Goal: Find specific page/section: Find specific page/section

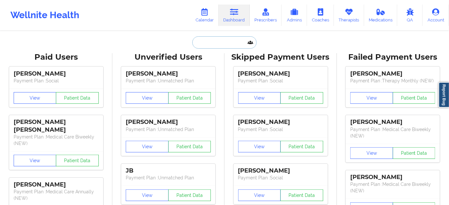
click at [215, 43] on input "text" at bounding box center [224, 42] width 64 height 12
paste input "[EMAIL_ADDRESS][DOMAIN_NAME]"
type input "[EMAIL_ADDRESS][DOMAIN_NAME]"
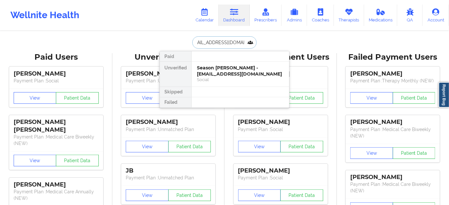
click at [212, 67] on div "Season [PERSON_NAME] - [EMAIL_ADDRESS][DOMAIN_NAME]" at bounding box center [240, 71] width 87 height 12
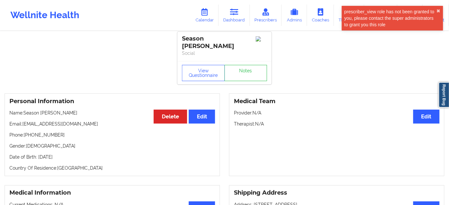
scroll to position [0, 0]
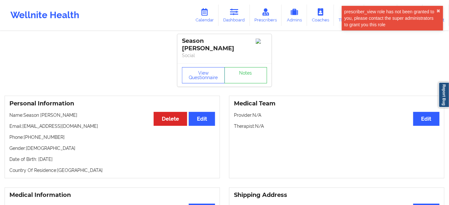
click at [247, 80] on div "View Questionnaire Notes" at bounding box center [224, 74] width 94 height 23
click at [248, 76] on link "Notes" at bounding box center [245, 75] width 43 height 16
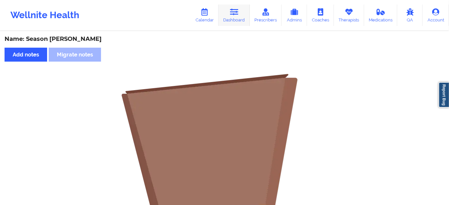
click at [244, 8] on link "Dashboard" at bounding box center [234, 15] width 31 height 21
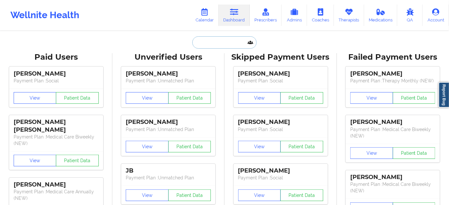
click at [229, 45] on input "text" at bounding box center [224, 42] width 64 height 12
type input "q"
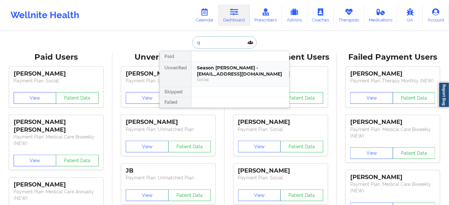
click at [222, 70] on div "Season [PERSON_NAME] - [EMAIL_ADDRESS][DOMAIN_NAME]" at bounding box center [240, 71] width 87 height 12
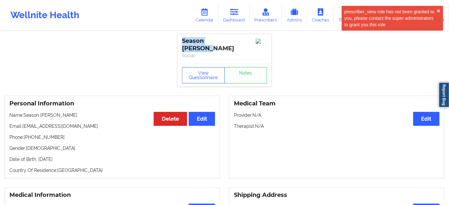
drag, startPoint x: 237, startPoint y: 40, endPoint x: 166, endPoint y: 41, distance: 71.5
copy div "Season [PERSON_NAME]"
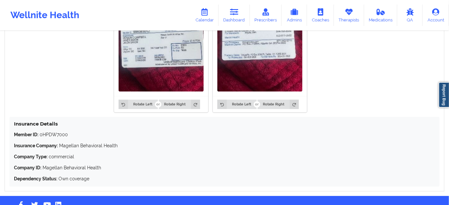
scroll to position [576, 0]
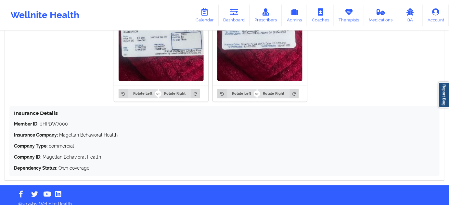
click at [55, 121] on p "Member ID: 0HPDW7000" at bounding box center [224, 124] width 421 height 6
copy p "0HPDW7000"
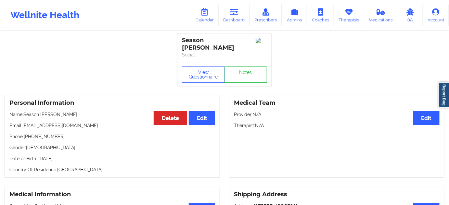
scroll to position [0, 0]
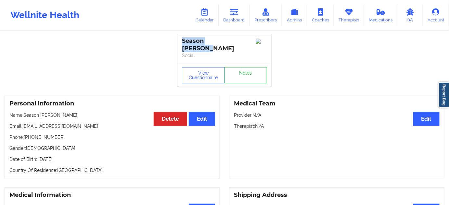
drag, startPoint x: 239, startPoint y: 38, endPoint x: 177, endPoint y: 42, distance: 62.1
copy div "Season [PERSON_NAME]"
